Goal: Information Seeking & Learning: Learn about a topic

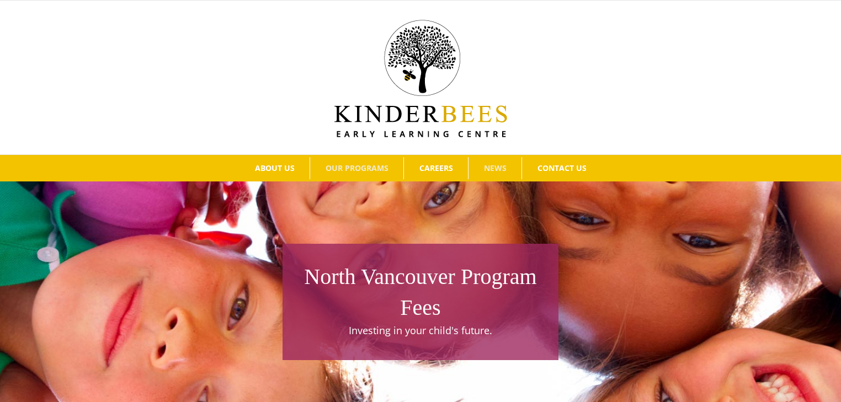
click at [500, 168] on span "NEWS" at bounding box center [495, 168] width 23 height 8
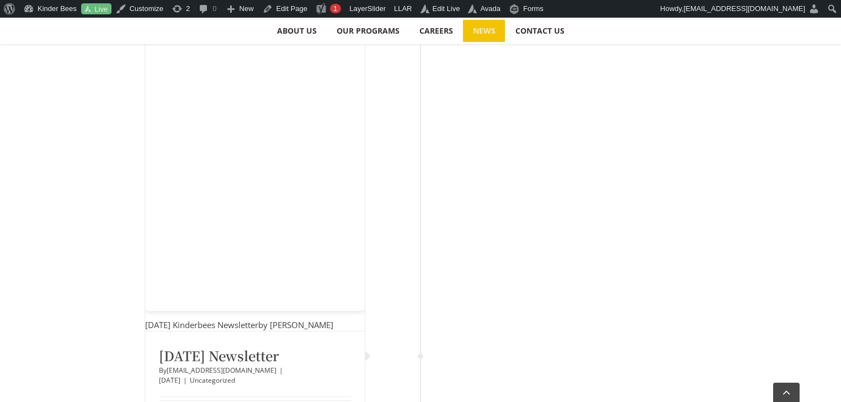
scroll to position [309, 0]
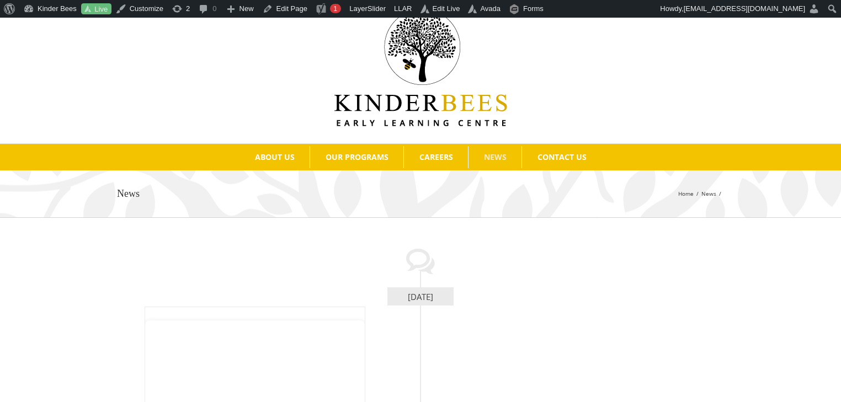
scroll to position [0, 0]
